Goal: Task Accomplishment & Management: Manage account settings

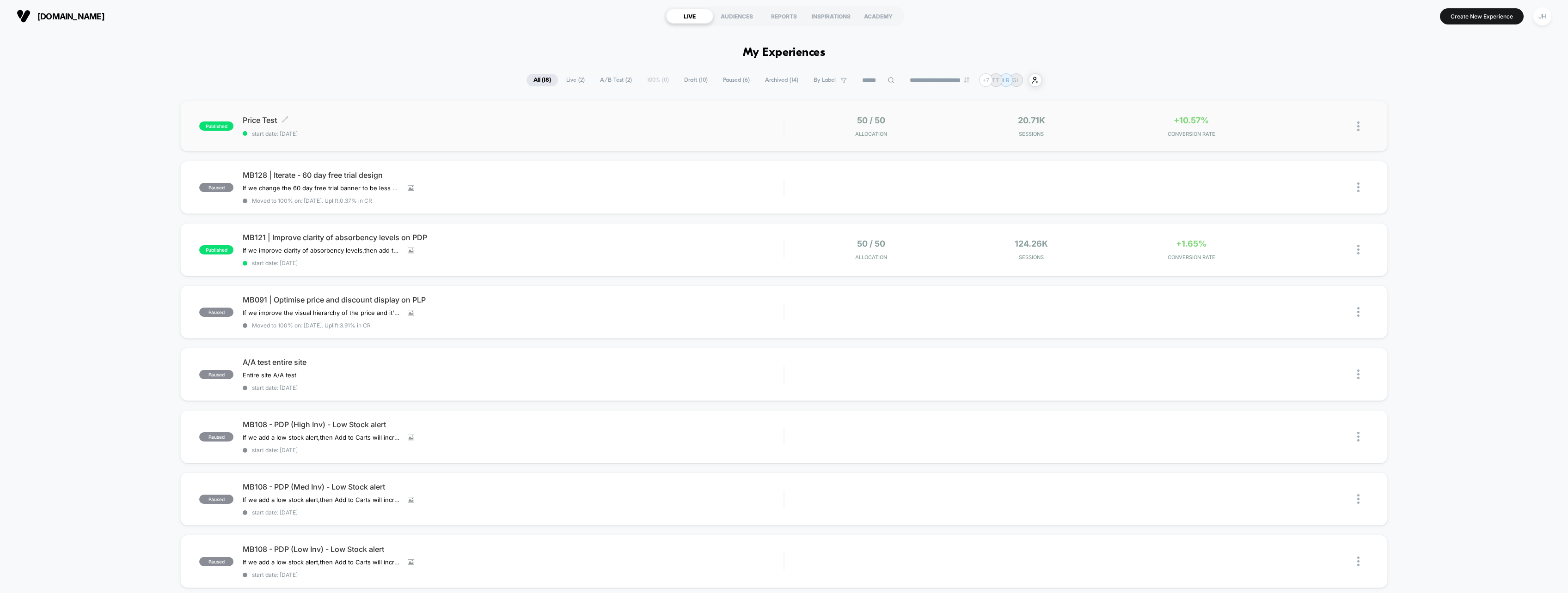
click at [487, 125] on div "Price Test Click to edit experience details Click to edit experience details st…" at bounding box center [513, 126] width 541 height 22
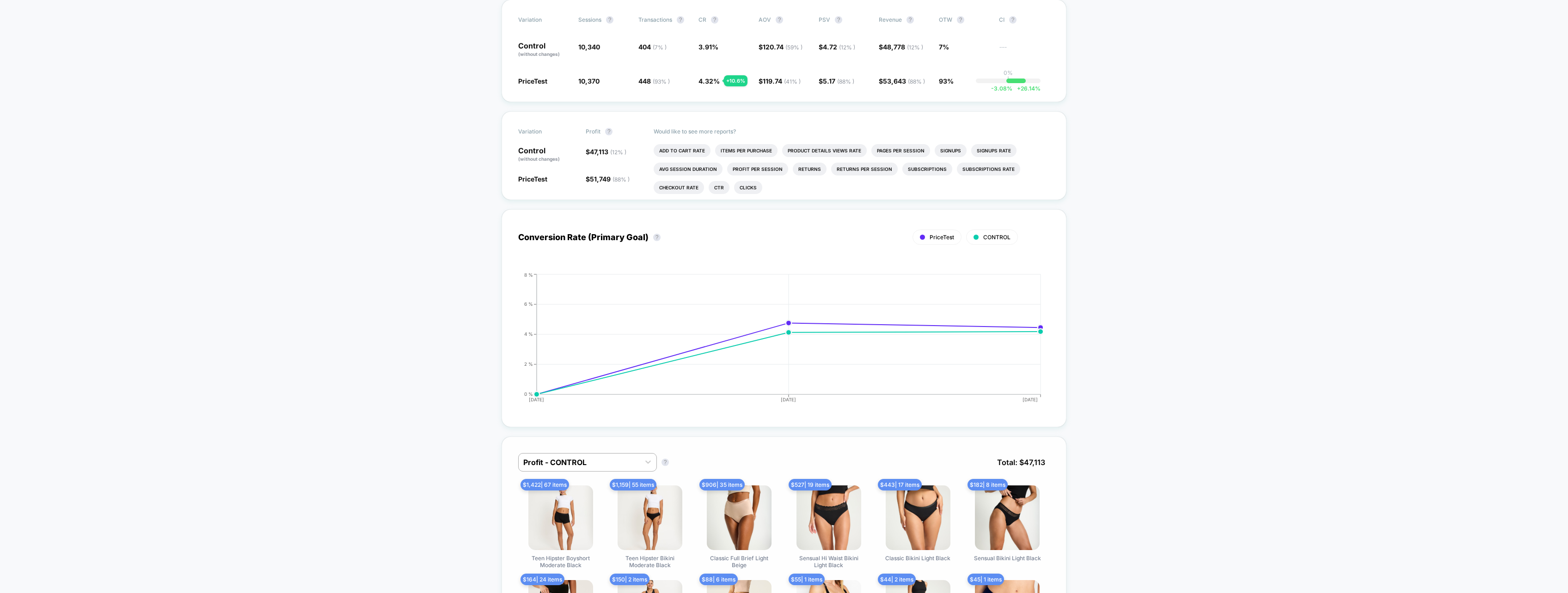
scroll to position [416, 0]
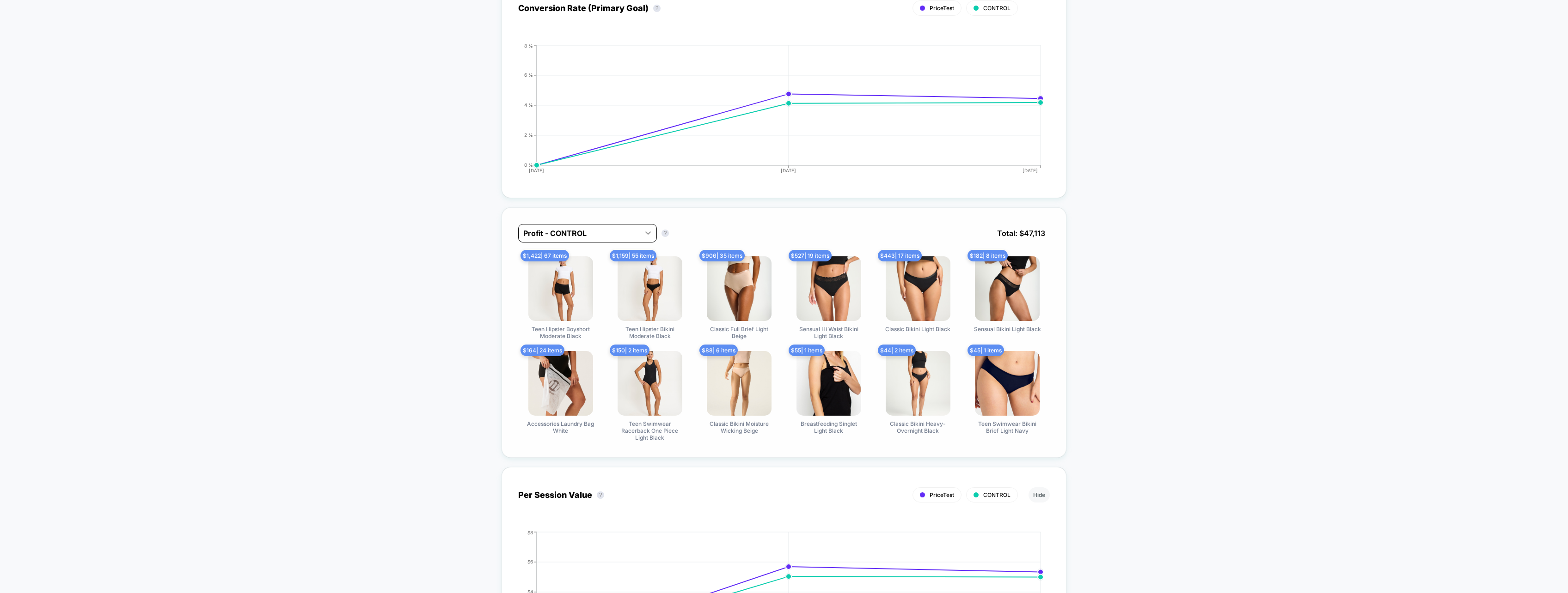
click at [644, 233] on icon at bounding box center [648, 232] width 9 height 9
click at [568, 269] on div "Profit - PriceTest" at bounding box center [587, 273] width 139 height 17
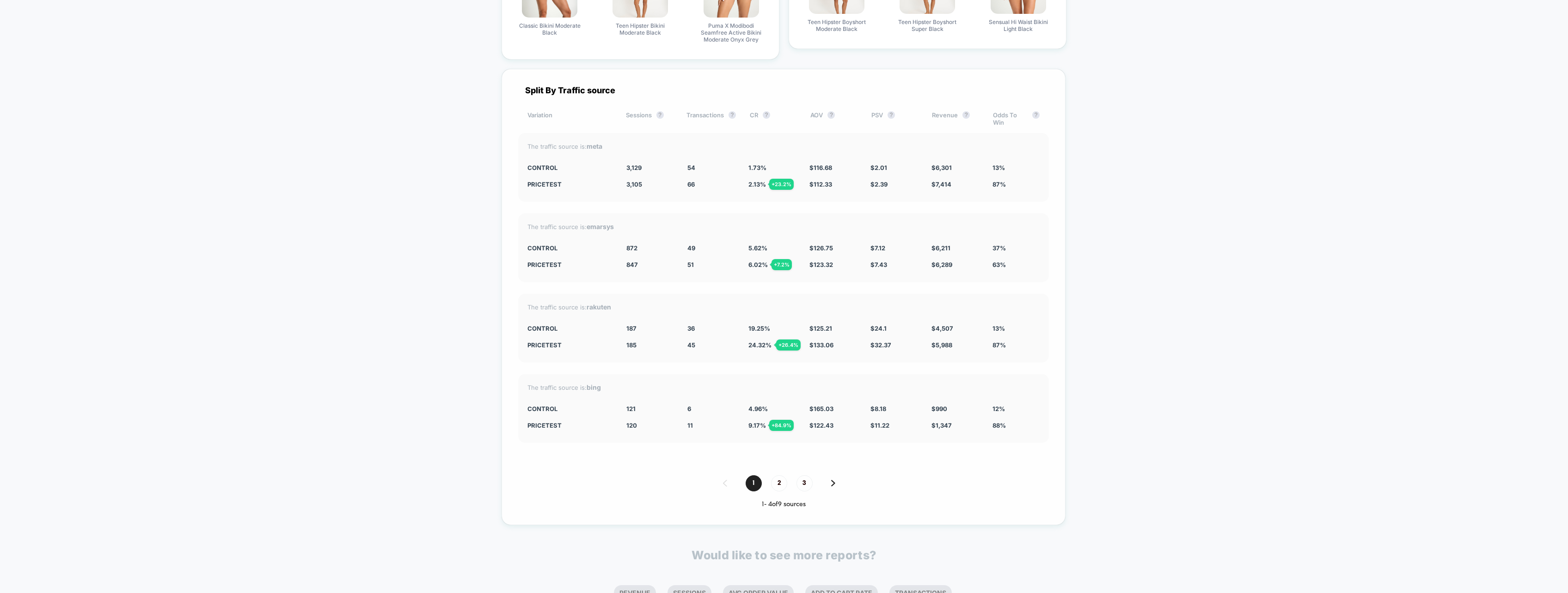
scroll to position [1617, 0]
click at [778, 485] on span "2" at bounding box center [779, 483] width 16 height 16
click at [751, 487] on span "1" at bounding box center [754, 483] width 16 height 16
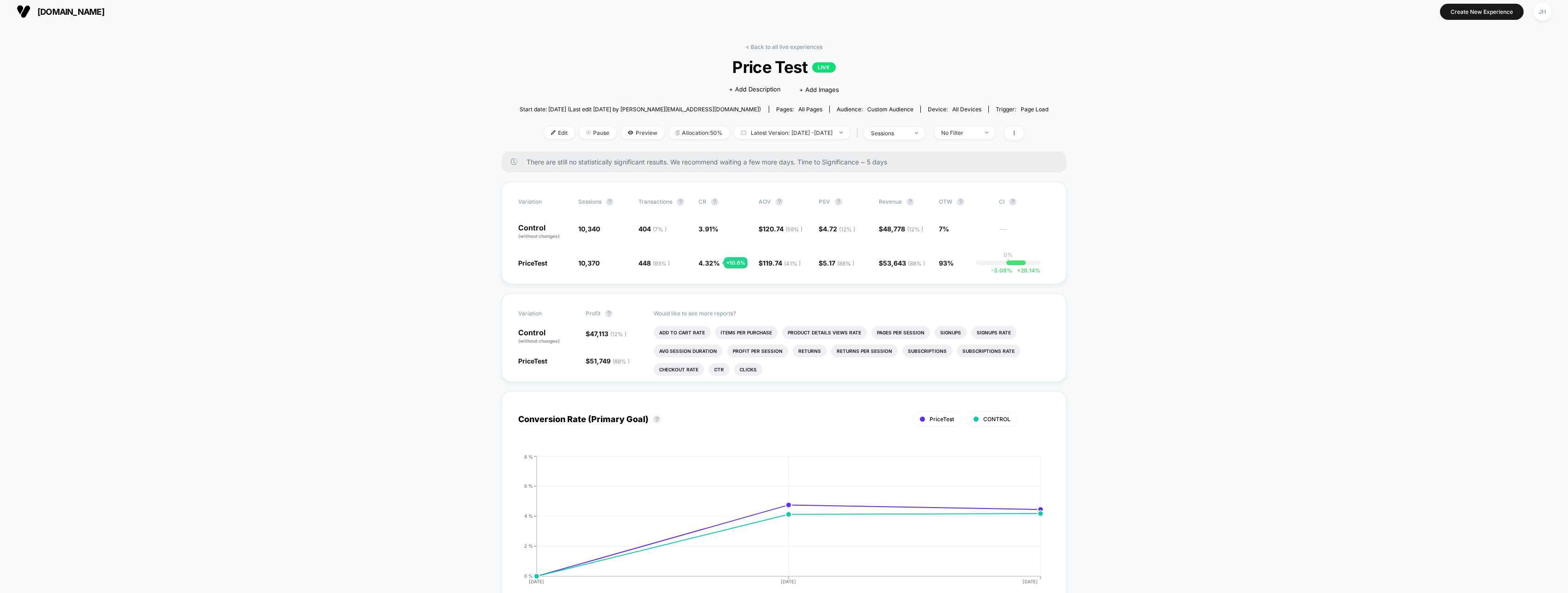
scroll to position [0, 0]
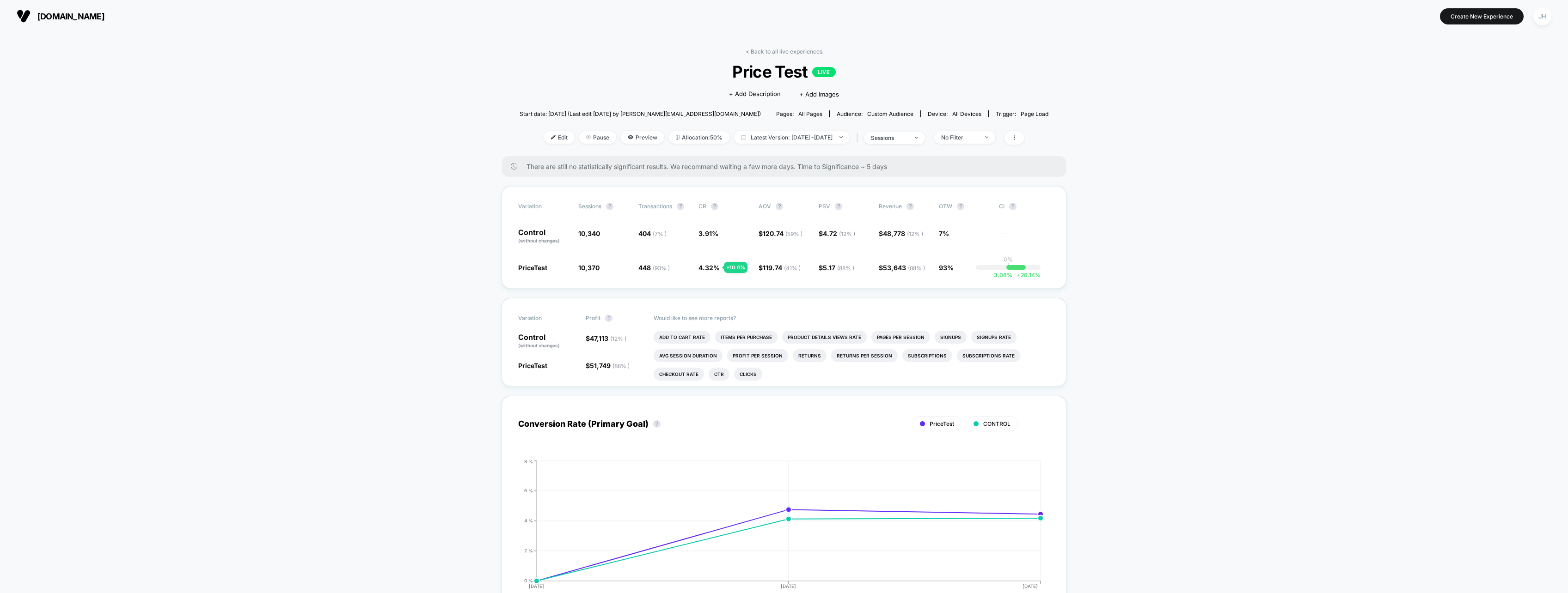
click at [929, 110] on span "Device: all devices" at bounding box center [954, 113] width 68 height 7
click at [985, 137] on div at bounding box center [981, 137] width 7 height 1
click at [968, 173] on span "Mobile Visitors" at bounding box center [975, 172] width 44 height 8
click at [977, 273] on button "Save" at bounding box center [980, 272] width 85 height 15
click at [995, 138] on span "Mobile" at bounding box center [964, 137] width 61 height 13
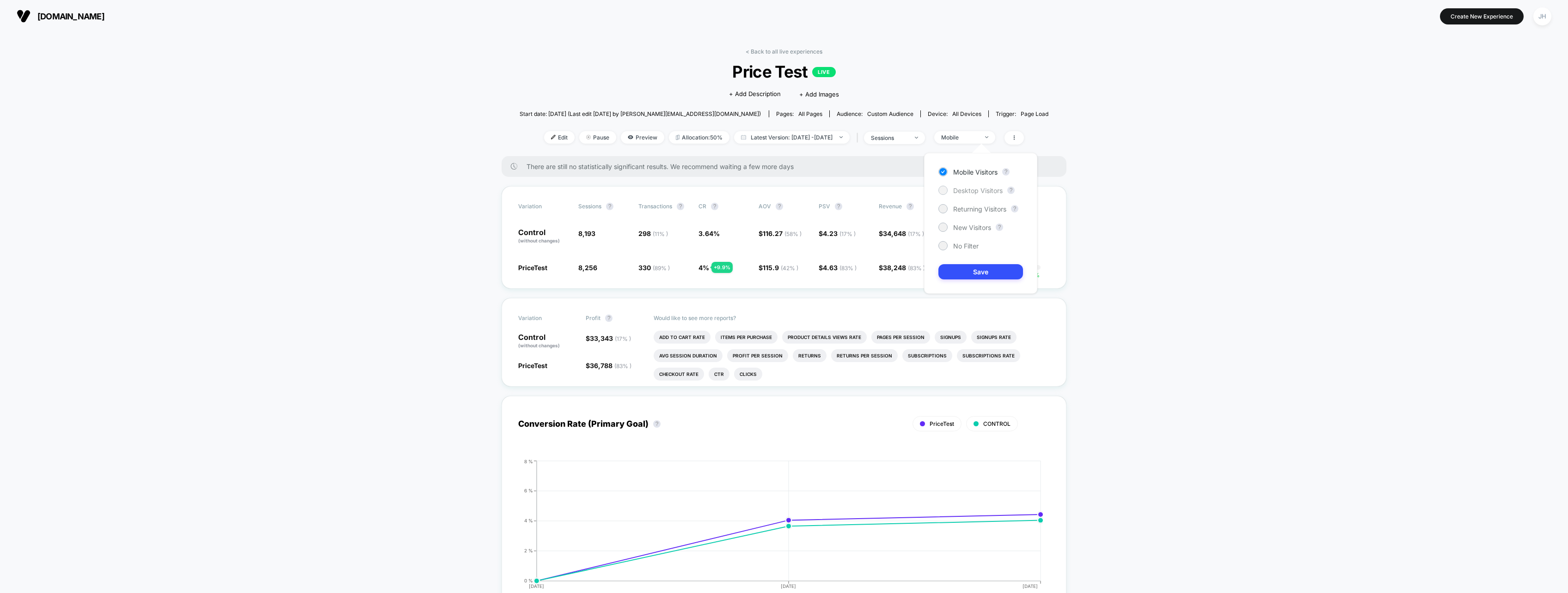
click at [985, 193] on span "Desktop Visitors" at bounding box center [978, 190] width 50 height 8
click at [978, 266] on button "Save" at bounding box center [980, 272] width 85 height 15
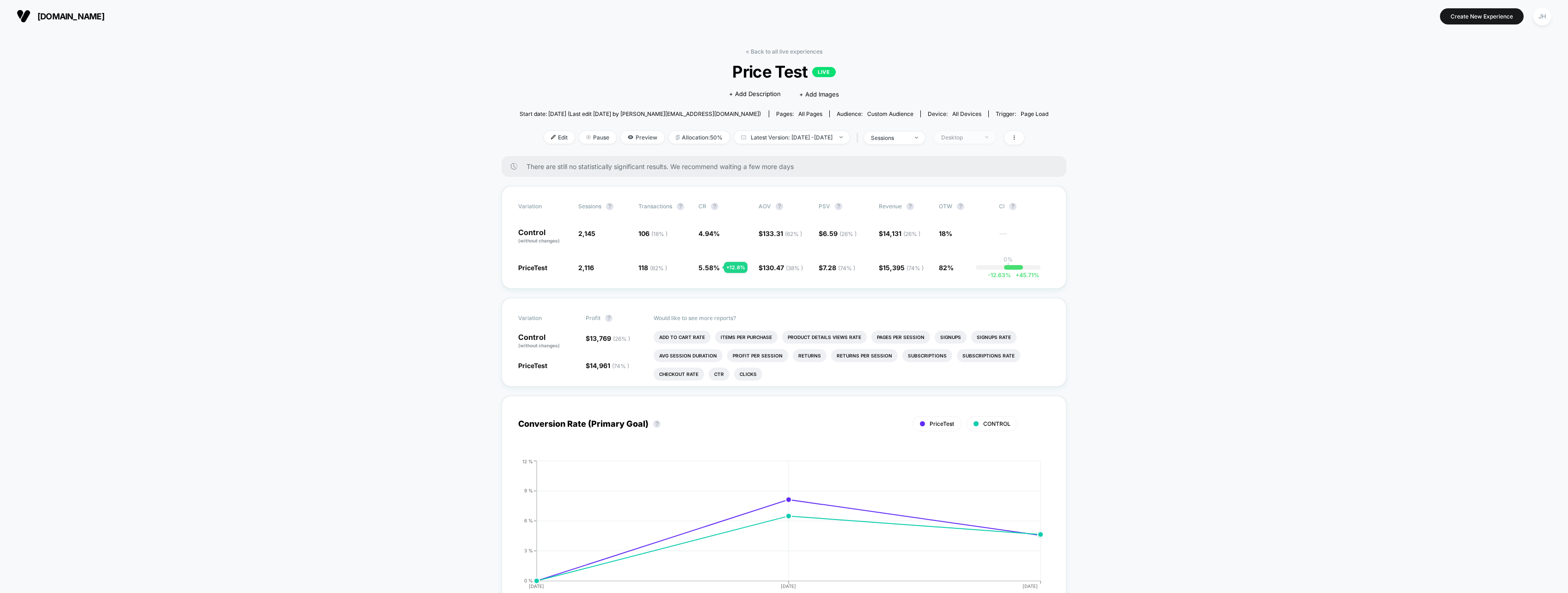
click at [978, 138] on div "Desktop" at bounding box center [959, 137] width 37 height 7
click at [973, 210] on span "Returning Visitors" at bounding box center [980, 209] width 53 height 8
click at [975, 225] on span "New Visitors" at bounding box center [972, 227] width 38 height 8
click at [975, 269] on button "Save" at bounding box center [980, 272] width 85 height 15
click at [978, 137] on div "New Visitors" at bounding box center [959, 137] width 37 height 7
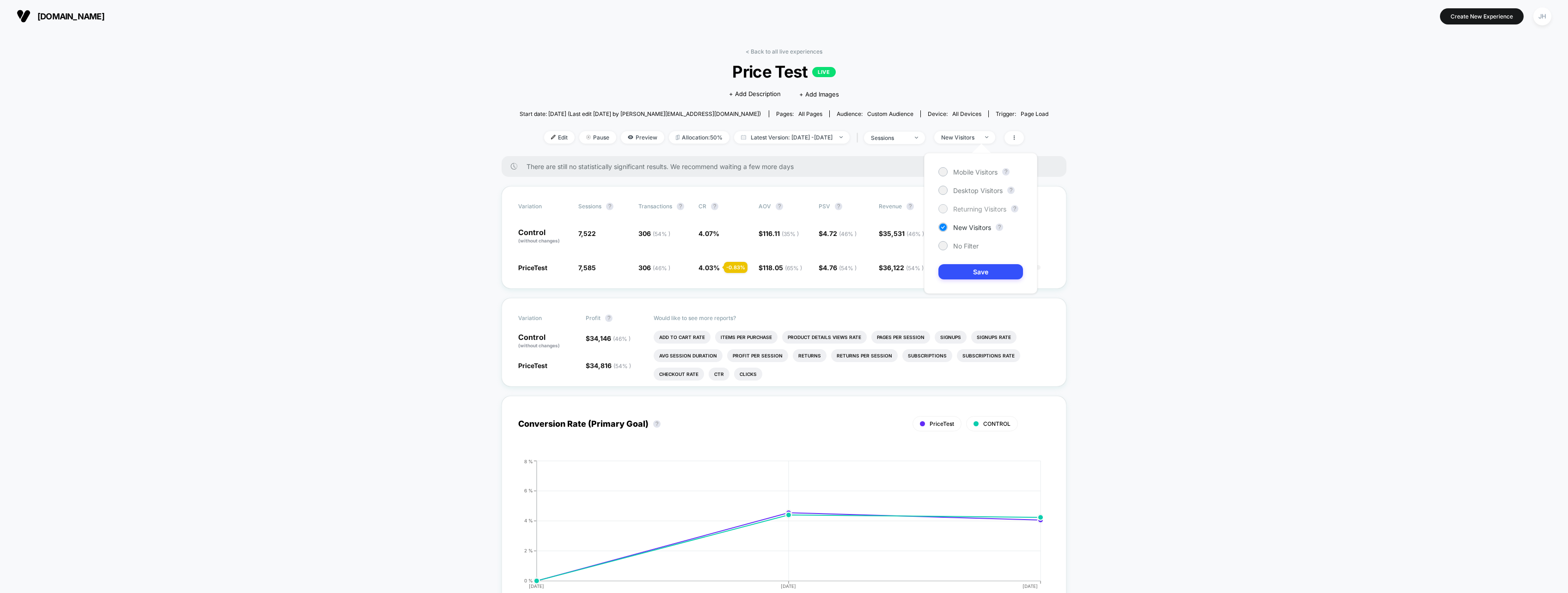
click at [988, 211] on span "Returning Visitors" at bounding box center [980, 209] width 53 height 8
click at [990, 274] on button "Save" at bounding box center [980, 272] width 85 height 15
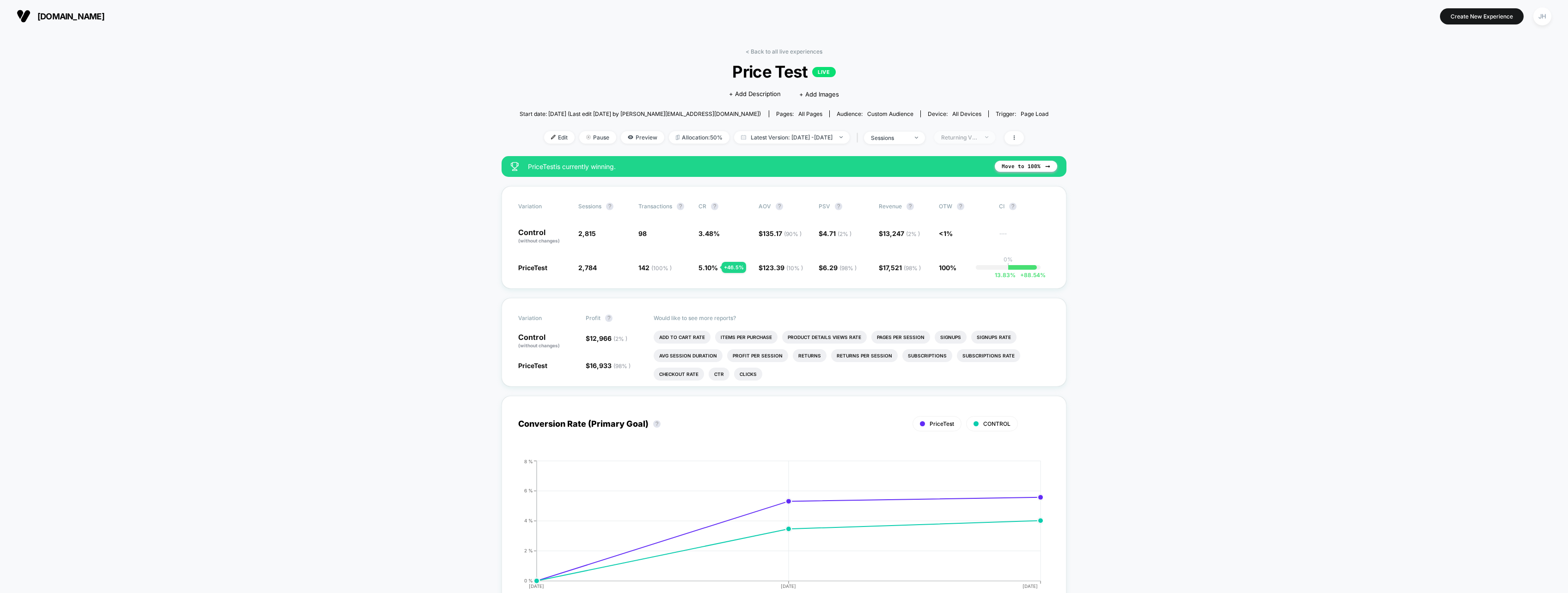
click at [985, 137] on div at bounding box center [981, 137] width 7 height 1
click at [970, 226] on span "New Visitors" at bounding box center [972, 227] width 38 height 8
click at [993, 277] on button "Save" at bounding box center [980, 272] width 85 height 15
click at [995, 135] on span "New Visitors" at bounding box center [964, 137] width 61 height 13
